Goal: Check status: Check status

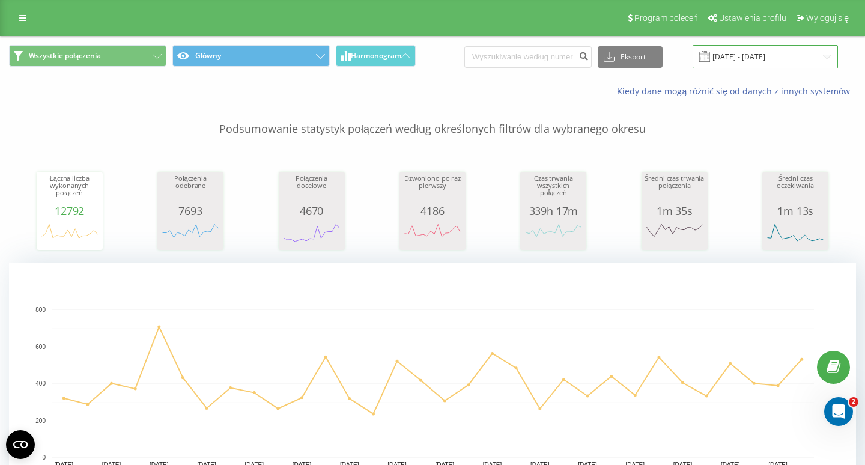
click at [774, 59] on input "[DATE] - [DATE]" at bounding box center [764, 56] width 145 height 23
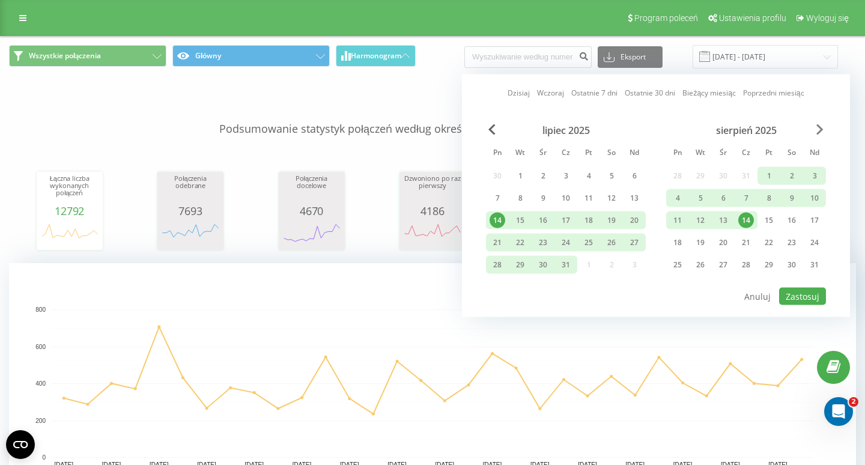
click at [816, 134] on span "Next Month" at bounding box center [819, 129] width 7 height 11
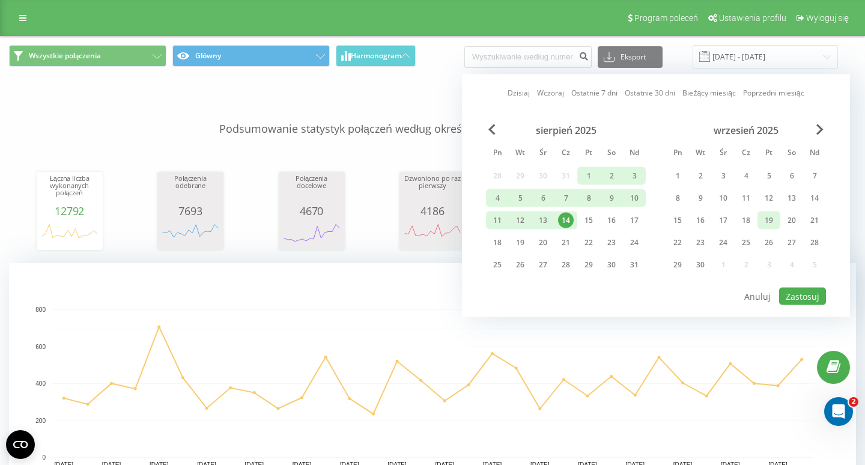
click at [764, 219] on div "19" at bounding box center [769, 221] width 16 height 16
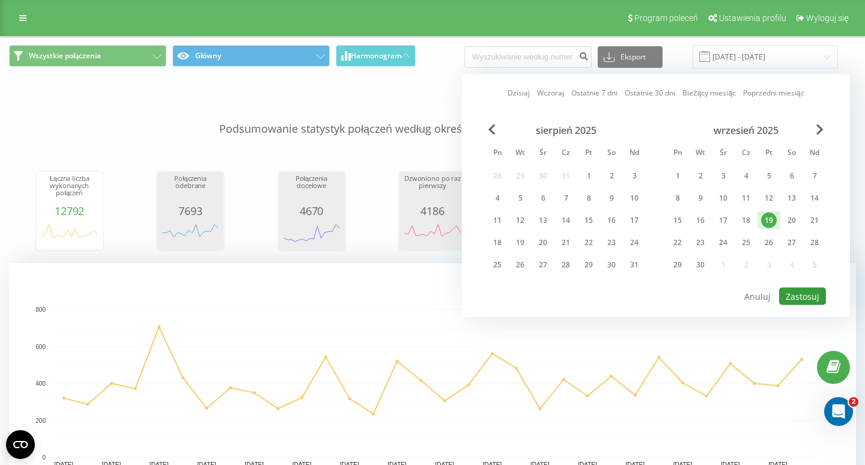
click at [800, 297] on button "Zastosuj" at bounding box center [802, 296] width 47 height 17
type input "[DATE] - [DATE]"
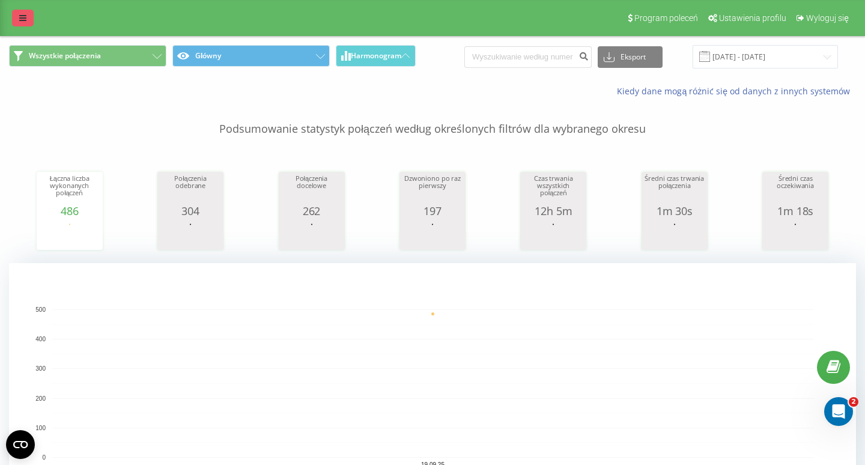
click at [24, 12] on link at bounding box center [23, 18] width 22 height 17
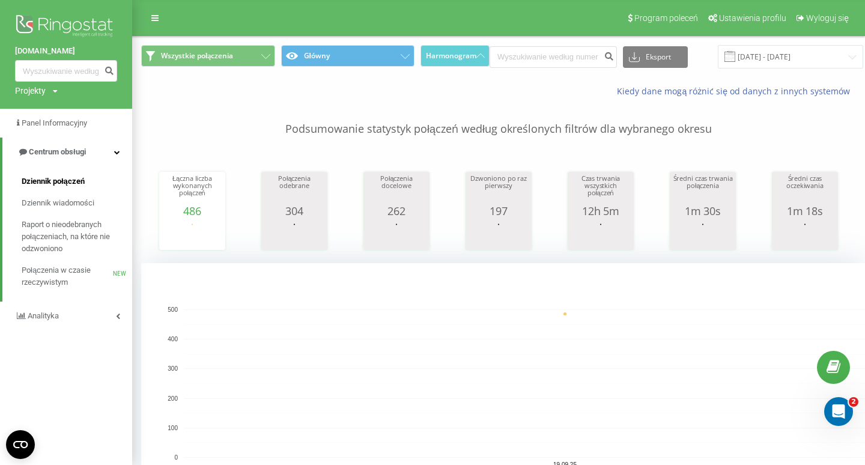
click at [72, 182] on span "Dziennik połączeń" at bounding box center [53, 181] width 63 height 12
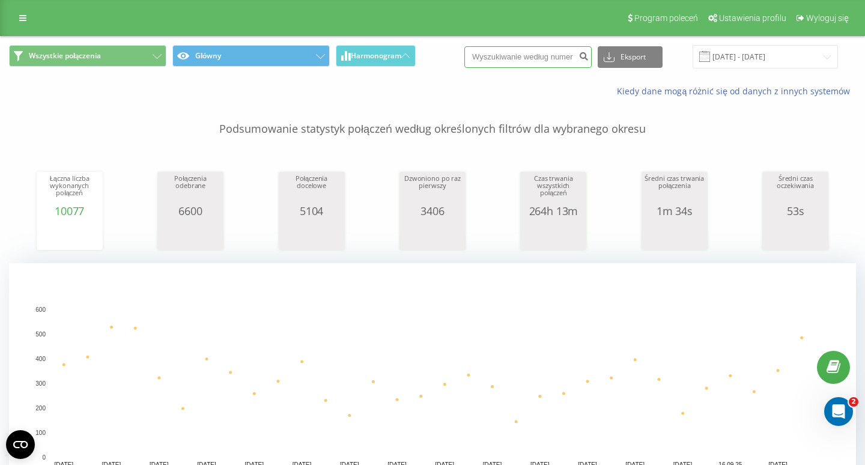
click at [563, 49] on input at bounding box center [527, 57] width 127 height 22
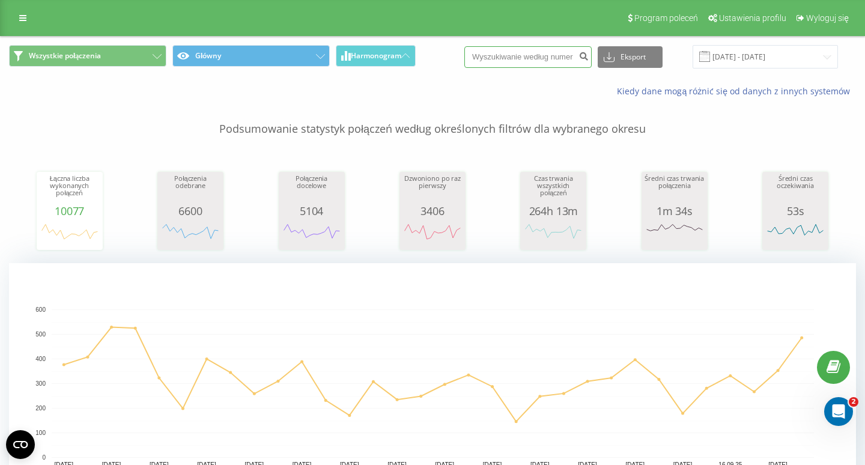
paste input "+48602690427"
click at [584, 55] on input "+48602690427" at bounding box center [527, 57] width 127 height 22
type input "+48602690427"
click at [588, 56] on icon "submit" at bounding box center [583, 54] width 10 height 7
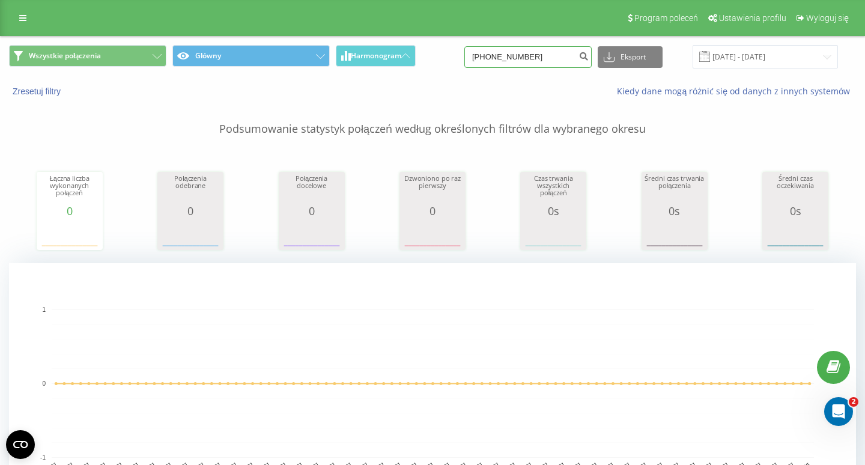
drag, startPoint x: 517, startPoint y: 59, endPoint x: 459, endPoint y: 59, distance: 57.6
click at [460, 59] on div "Wszystkie połączenia Główny Harmonogram +48602690427 Eksport .csv .xls .xlsx 19…" at bounding box center [432, 56] width 847 height 23
type input "602690427"
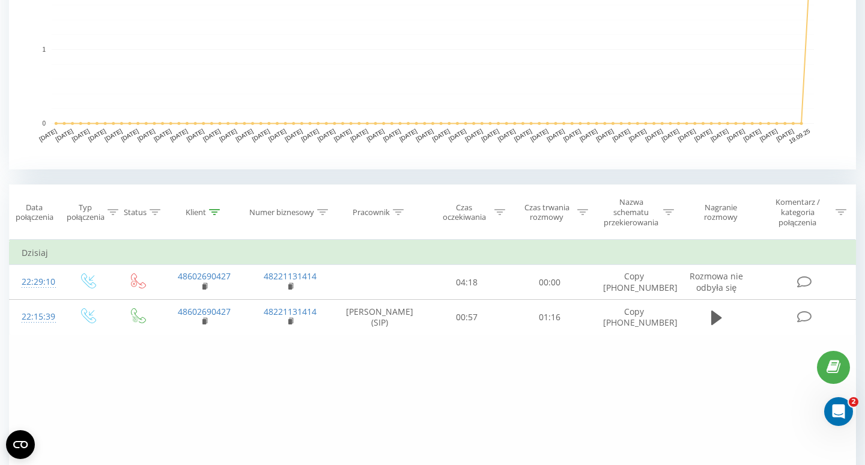
scroll to position [334, 0]
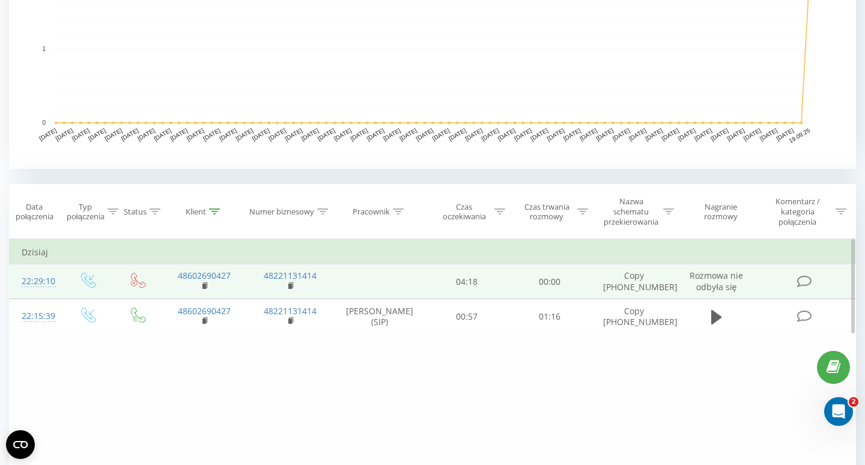
click at [504, 265] on td "04:18" at bounding box center [467, 281] width 83 height 35
click at [464, 287] on td "04:18" at bounding box center [467, 281] width 83 height 35
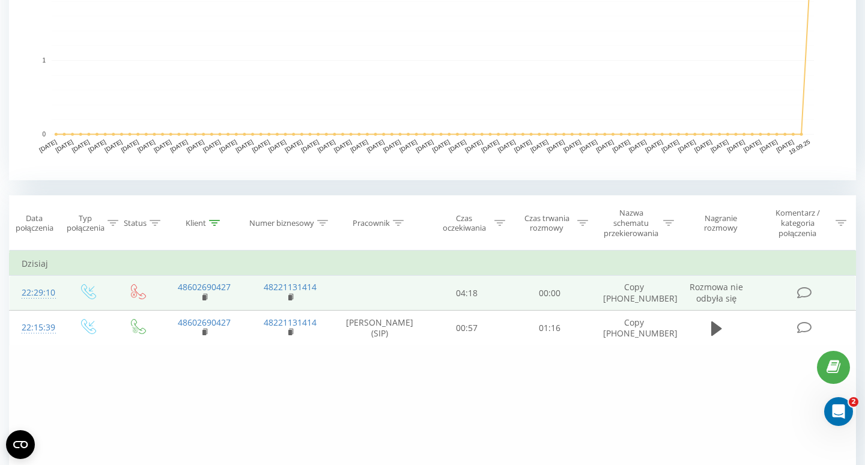
scroll to position [0, 0]
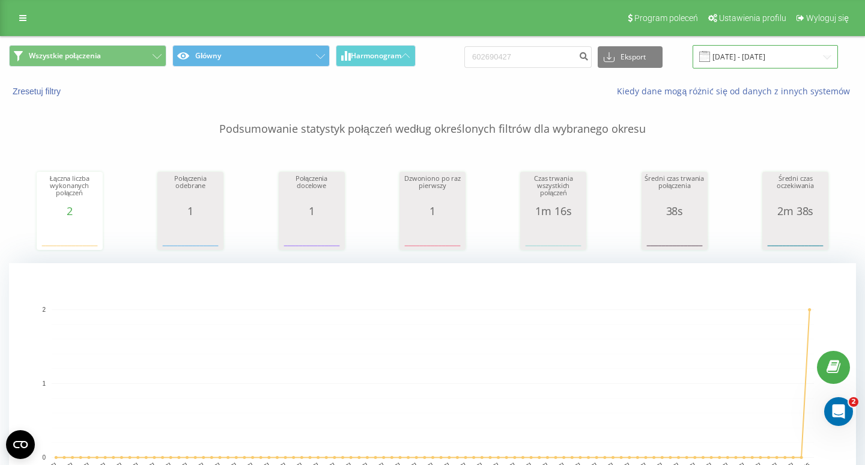
click at [779, 55] on input "19.06.2025 - 19.09.2025" at bounding box center [764, 56] width 145 height 23
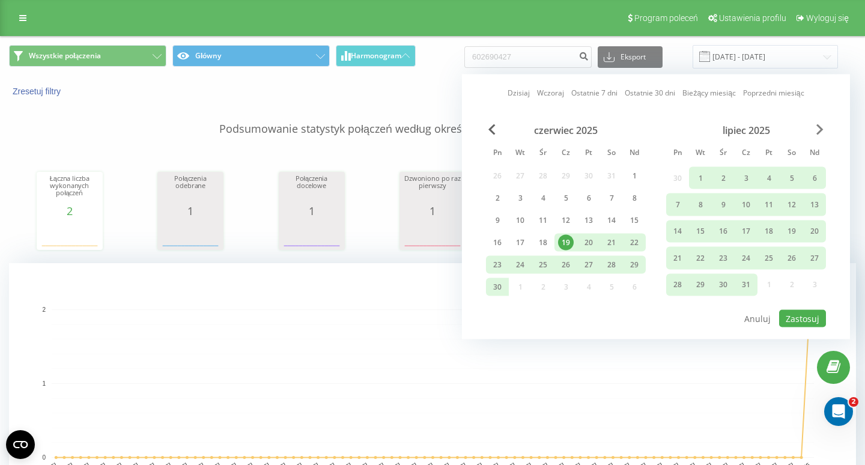
click at [815, 130] on div "czerwiec 2025 Pn Wt Śr Cz Pt So Nd 26 27 28 29 30 31 1 2 3 4 5 6 7 8 9 10 11 12…" at bounding box center [656, 216] width 340 height 184
click at [816, 130] on span "Next Month" at bounding box center [819, 129] width 7 height 11
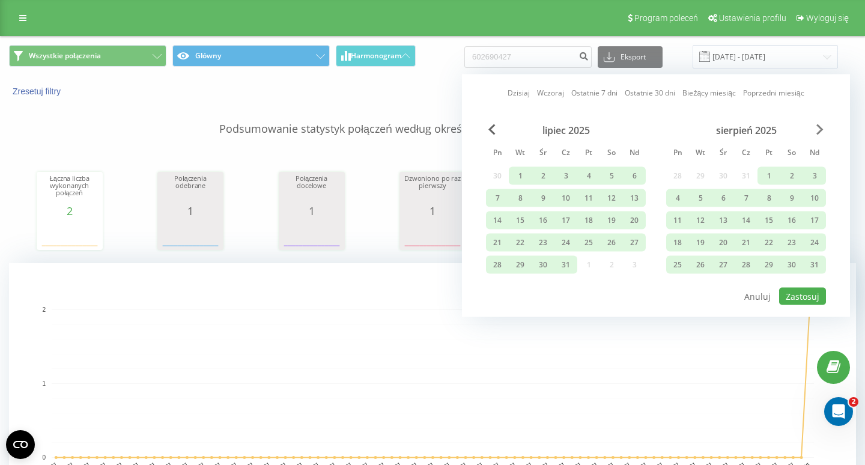
click at [818, 133] on span "Next Month" at bounding box center [819, 129] width 7 height 11
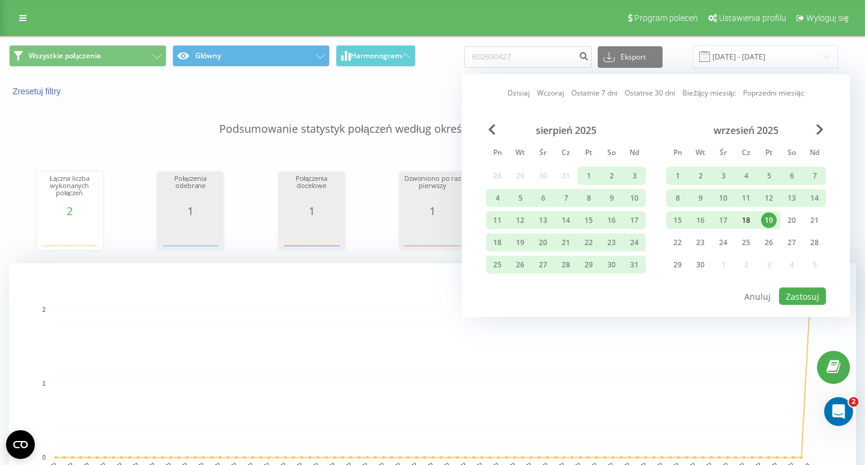
click at [737, 220] on div "18" at bounding box center [745, 220] width 23 height 18
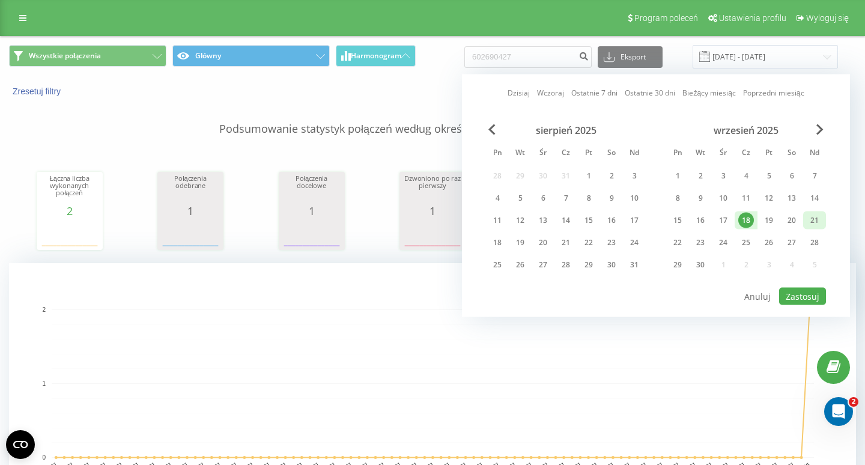
click at [805, 227] on div "21" at bounding box center [814, 220] width 23 height 18
click at [796, 288] on button "Zastosuj" at bounding box center [802, 296] width 47 height 17
type input "18.09.2025 - 21.09.2025"
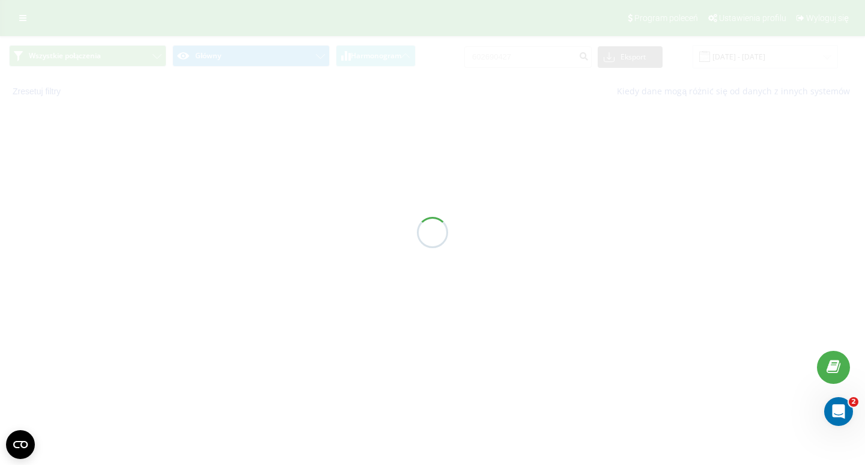
click at [796, 289] on div at bounding box center [432, 232] width 865 height 465
